Goal: Contribute content

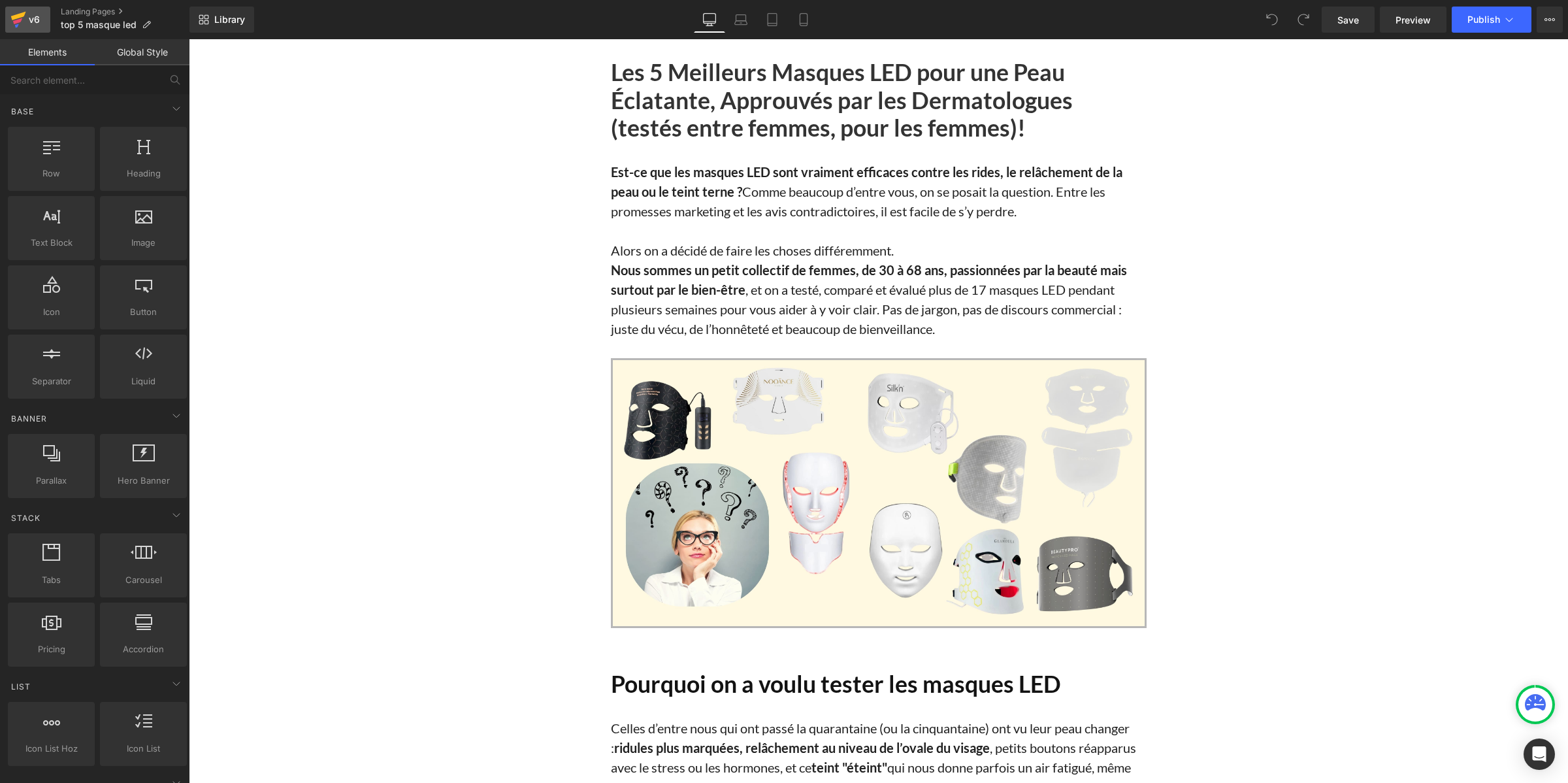
click at [40, 18] on div "v6" at bounding box center [34, 20] width 17 height 17
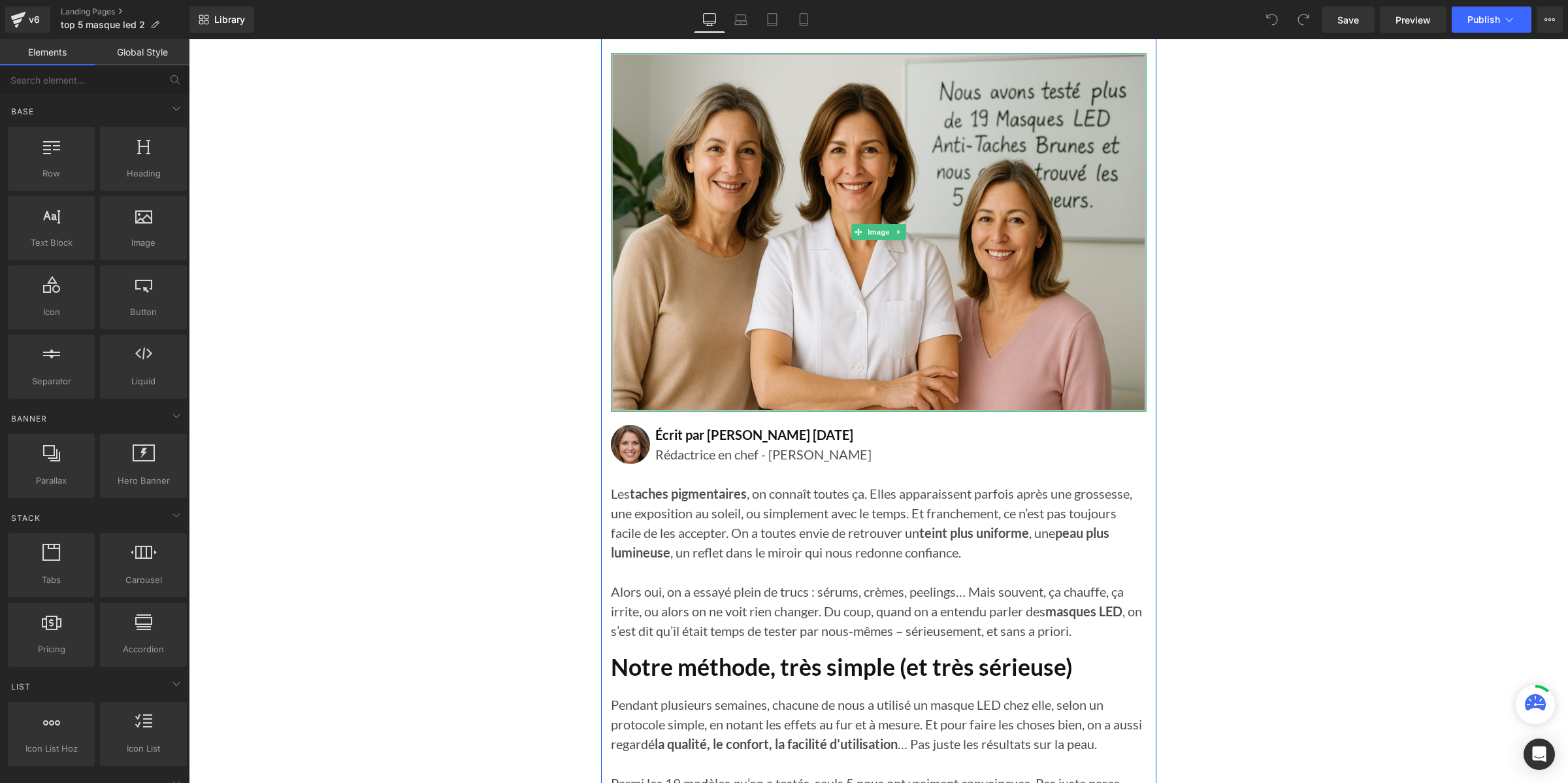
scroll to position [327, 0]
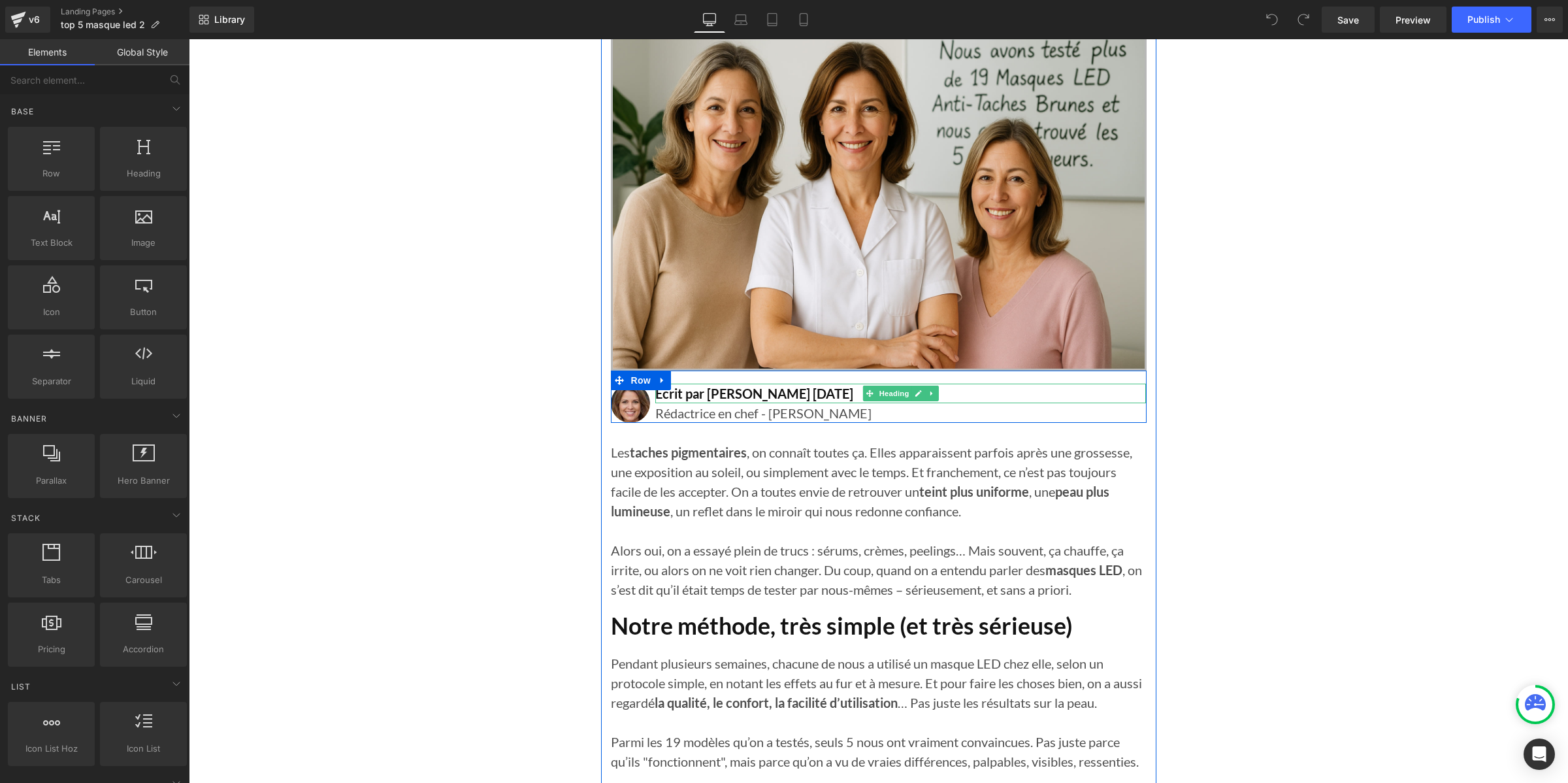
click at [799, 389] on h1 "Écrit par Lisa Martin 15 mars 2025" at bounding box center [901, 393] width 491 height 20
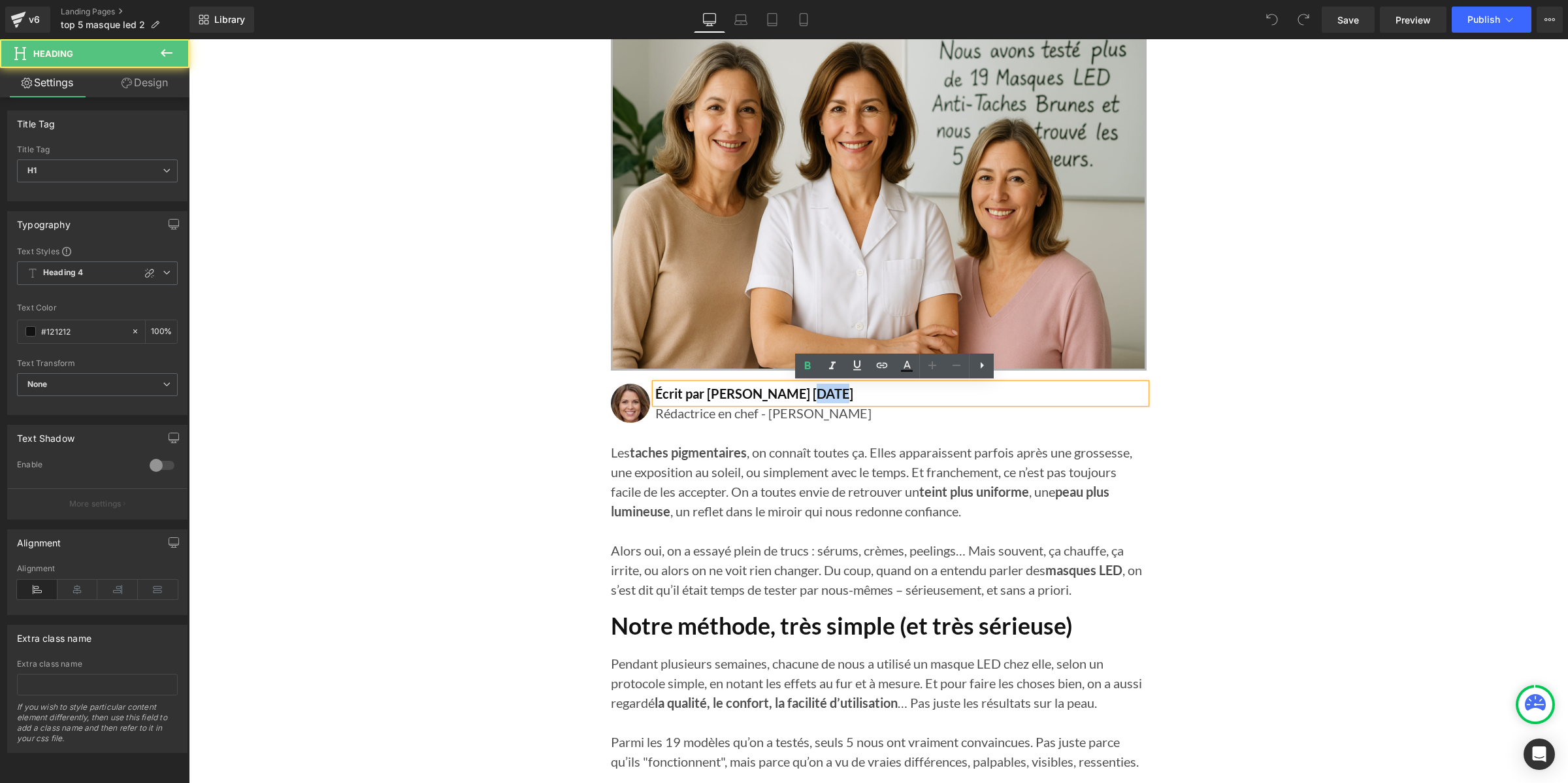
drag, startPoint x: 815, startPoint y: 397, endPoint x: 790, endPoint y: 390, distance: 26.0
click at [790, 390] on h1 "Écrit par Lisa Martin 15 mars 2025" at bounding box center [901, 393] width 491 height 20
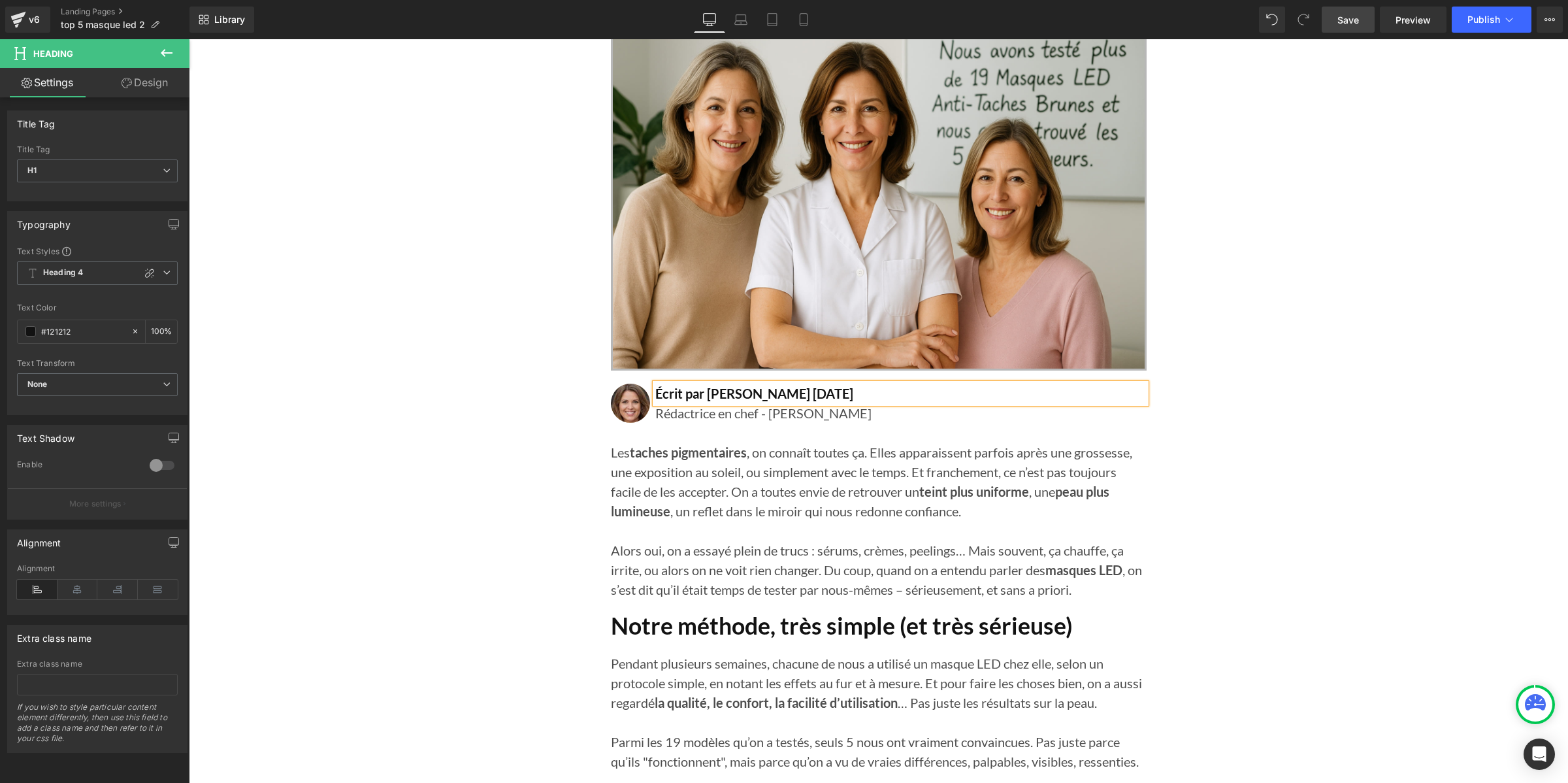
click at [1349, 15] on span "Save" at bounding box center [1348, 20] width 22 height 14
click at [1498, 20] on span "Publish" at bounding box center [1483, 20] width 32 height 11
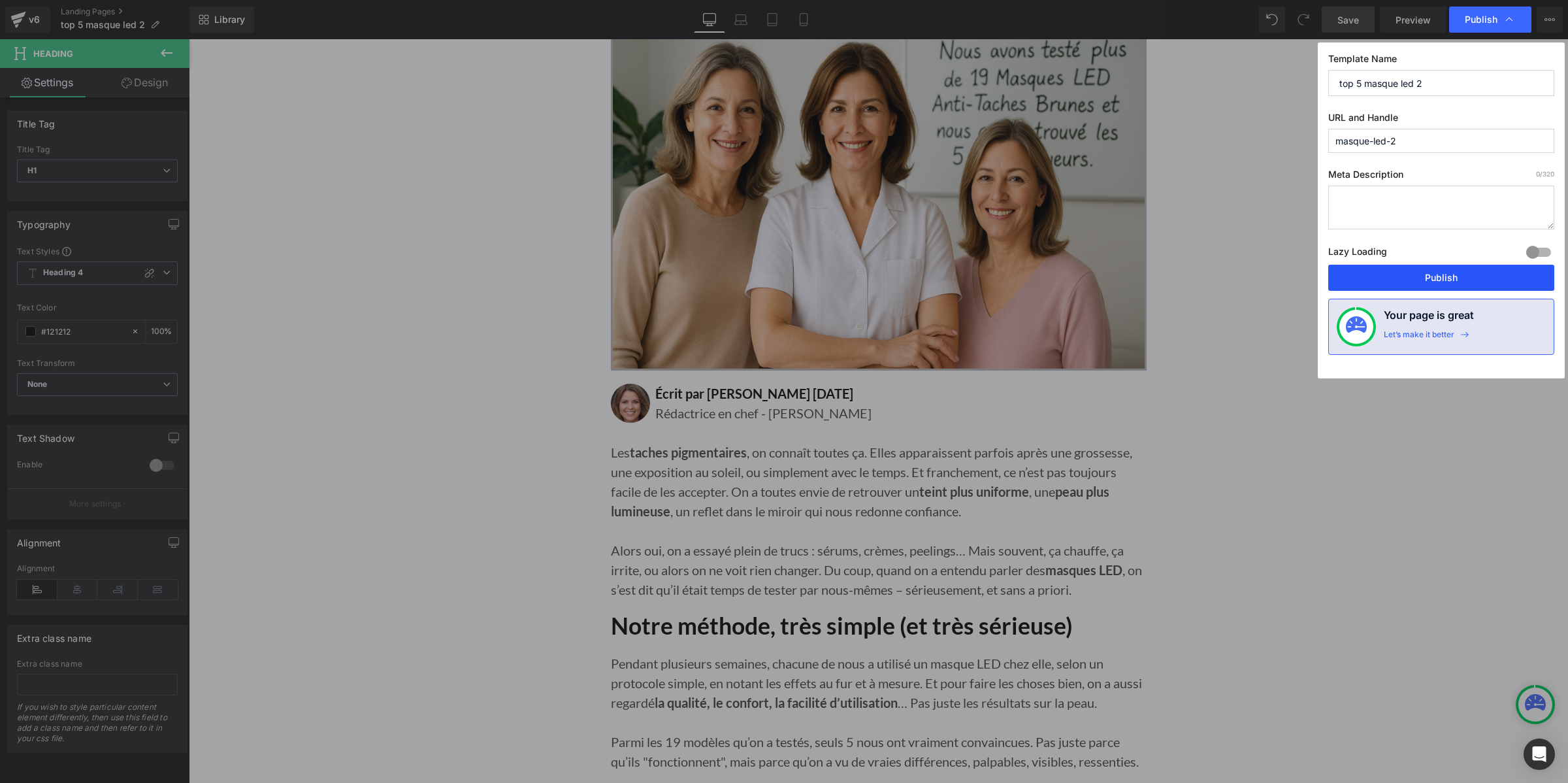
click at [1420, 279] on button "Publish" at bounding box center [1441, 278] width 226 height 26
